Goal: Task Accomplishment & Management: Use online tool/utility

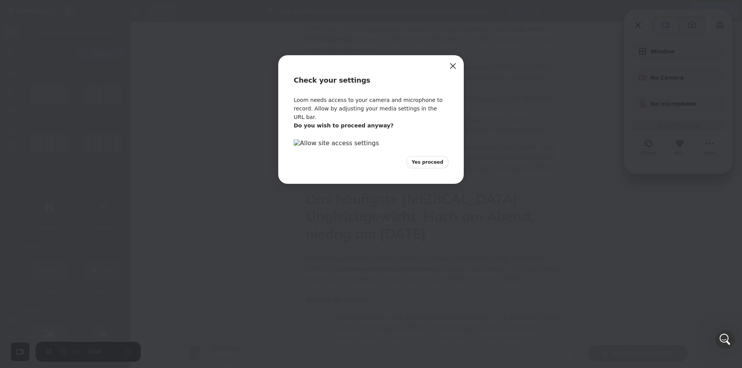
click at [434, 166] on span "Yes proceed" at bounding box center [427, 162] width 32 height 7
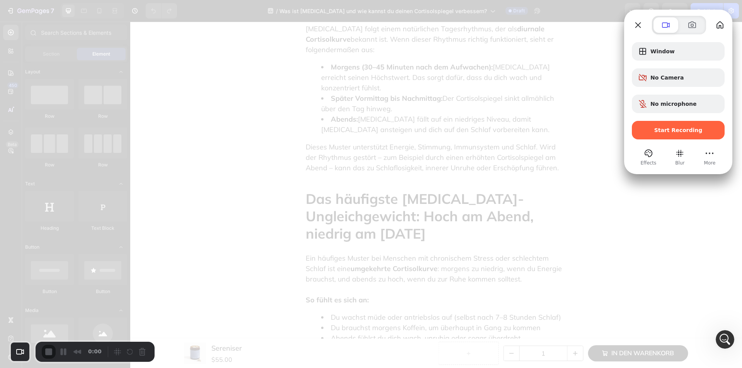
click at [679, 133] on span "Start Recording" at bounding box center [678, 130] width 48 height 6
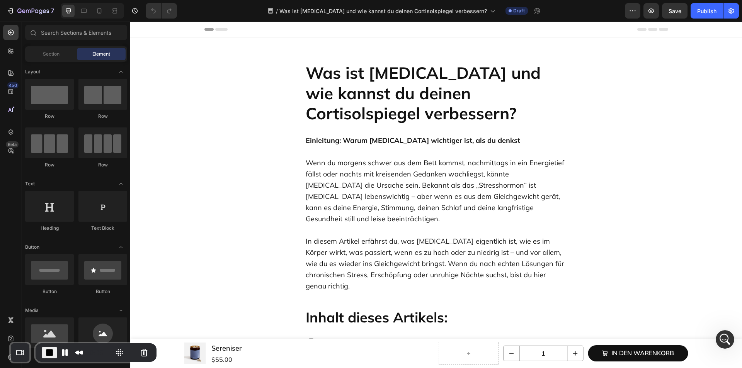
click at [709, 9] on div "Publish" at bounding box center [706, 11] width 19 height 8
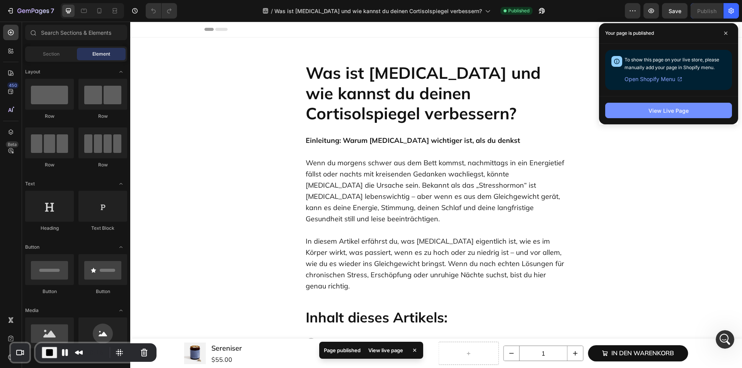
click at [665, 114] on div "View Live Page" at bounding box center [668, 111] width 40 height 8
